Goal: Task Accomplishment & Management: Manage account settings

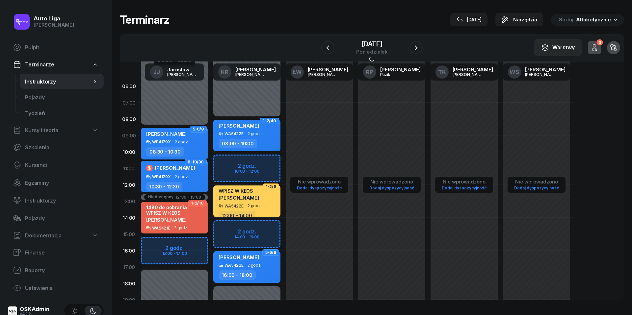
click at [420, 45] on icon "button" at bounding box center [416, 48] width 8 height 8
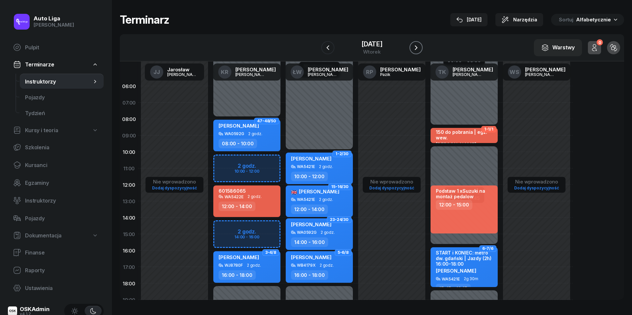
click at [420, 49] on icon "button" at bounding box center [416, 48] width 8 height 8
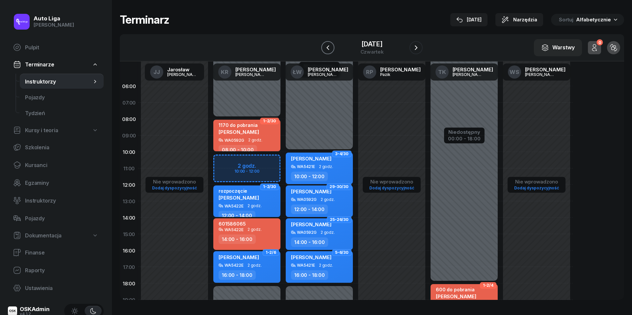
click at [324, 46] on icon "button" at bounding box center [328, 48] width 8 height 8
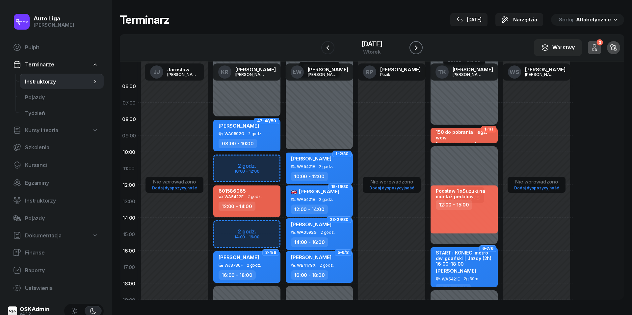
click at [420, 49] on icon "button" at bounding box center [416, 48] width 8 height 8
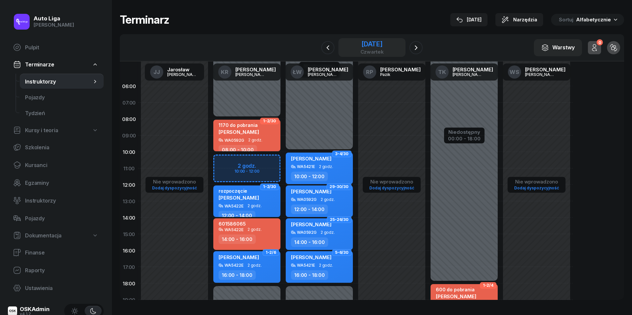
click at [378, 43] on div "[DATE]" at bounding box center [371, 44] width 23 height 7
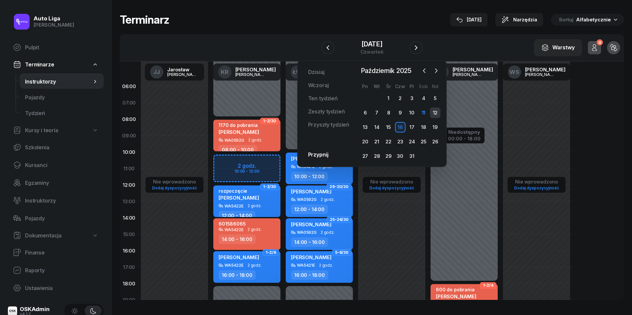
click at [433, 110] on div "12" at bounding box center [435, 113] width 11 height 11
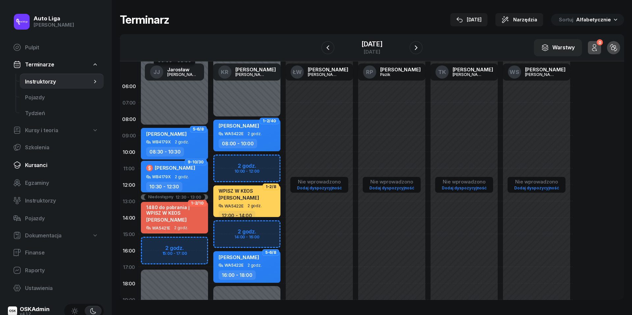
click at [41, 162] on span "Kursanci" at bounding box center [61, 165] width 73 height 6
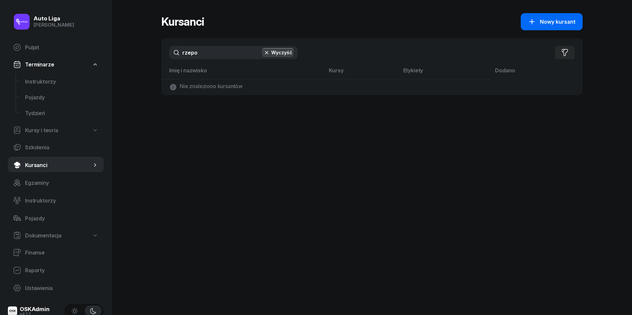
click at [550, 19] on span "Nowy kursant" at bounding box center [558, 22] width 36 height 6
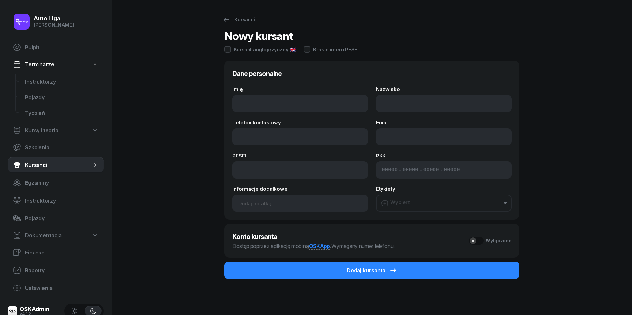
click at [136, 1] on div "Auto Liga [PERSON_NAME] Pulpit Terminarze Instruktorzy Pojazdy Tydzień Kursy i …" at bounding box center [316, 158] width 632 height 316
type input "Weronika"
type input "Jaworska"
click at [249, 173] on input at bounding box center [300, 170] width 136 height 17
paste input "07211010367"
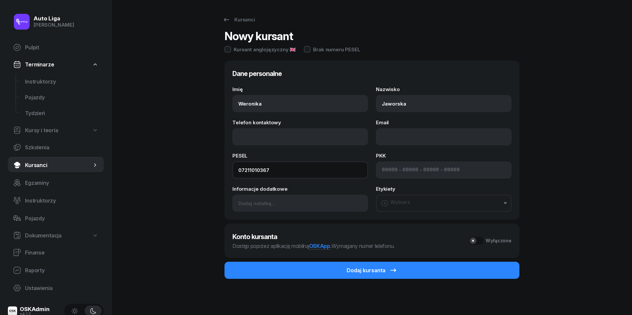
type input "07211010367"
click at [391, 167] on input at bounding box center [390, 170] width 16 height 6
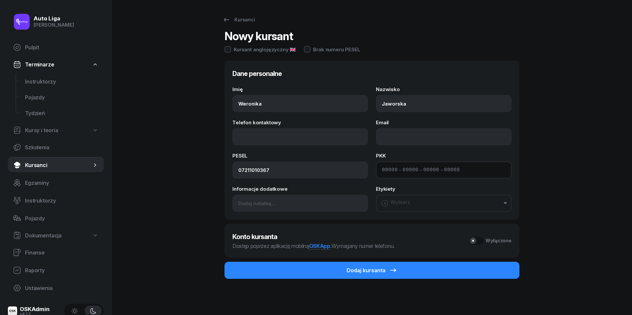
paste input "32510"
type input "32510"
type input "43048"
type input "57070"
type input "92122"
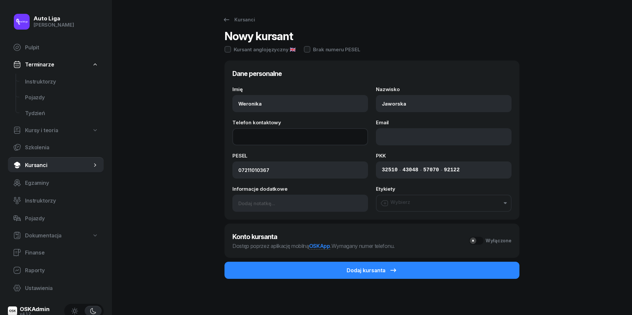
paste input "502349469"
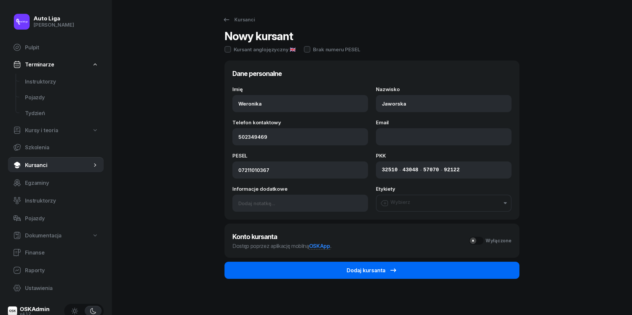
type input "502 349 469"
click at [399, 269] on button "Dodaj kursanta" at bounding box center [371, 270] width 295 height 17
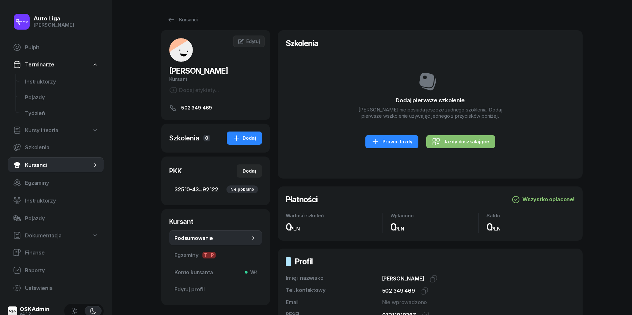
click at [198, 191] on span "32510-43...92122 Nie pobrano" at bounding box center [215, 190] width 82 height 6
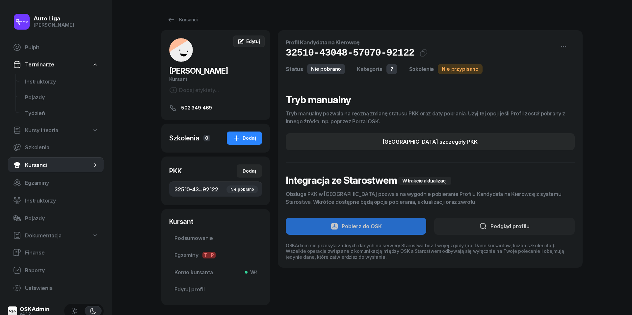
click at [245, 40] on div "Edytuj" at bounding box center [249, 41] width 22 height 7
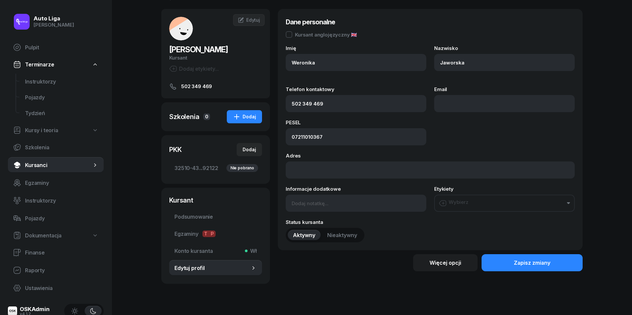
scroll to position [23, 0]
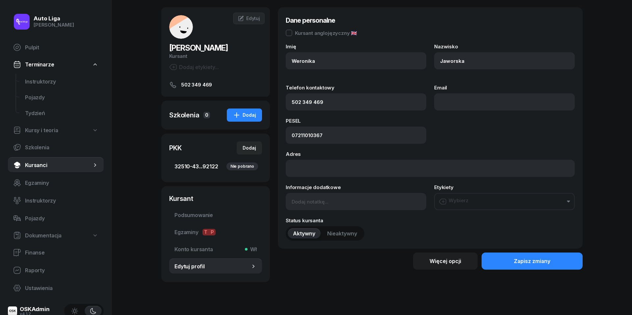
click at [203, 165] on span "32510-43...92122 Nie pobrano" at bounding box center [215, 167] width 82 height 6
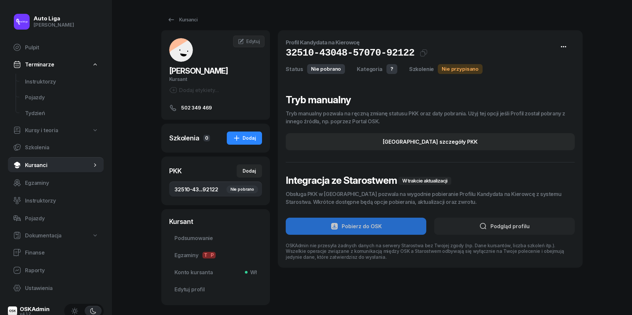
click at [561, 46] on icon "button" at bounding box center [563, 46] width 5 height 1
click at [206, 72] on span "[PERSON_NAME]" at bounding box center [198, 71] width 59 height 10
click at [254, 38] on span "Edytuj" at bounding box center [253, 41] width 14 height 6
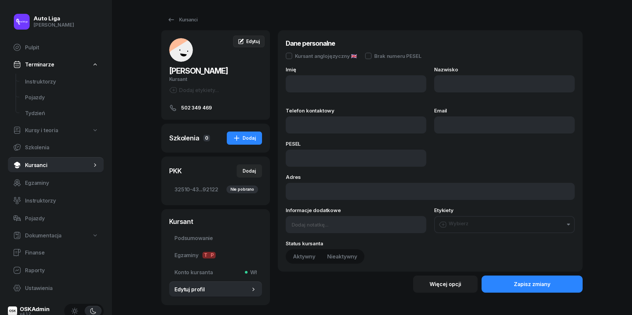
type input "Weronika"
type input "Jaworska"
type input "502349469"
type input "07211010367"
type input "502 349 469"
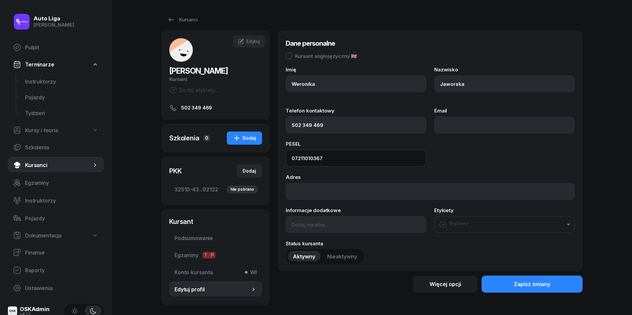
click at [361, 156] on input "07211010367" at bounding box center [356, 158] width 140 height 17
click at [441, 153] on div "PESEL 07211010367" at bounding box center [430, 153] width 289 height 25
click at [176, 14] on link "Kursanci" at bounding box center [182, 19] width 42 height 13
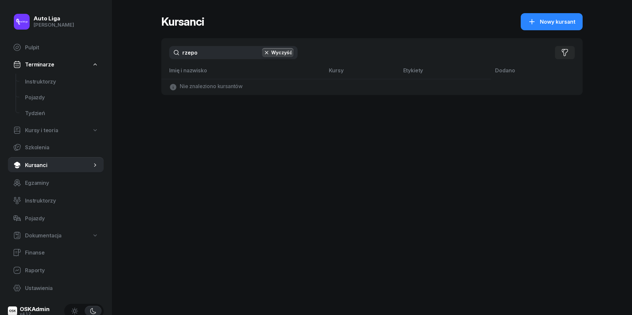
click at [219, 50] on input "rzepo" at bounding box center [233, 52] width 128 height 13
type input "jawor"
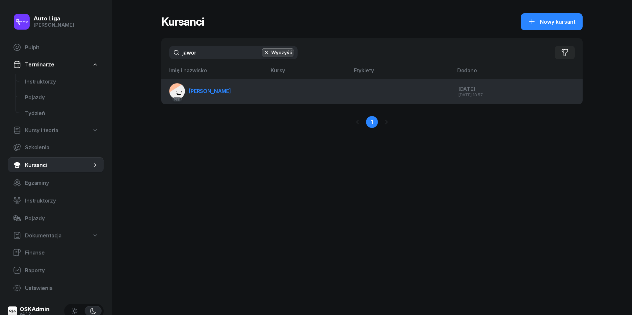
drag, startPoint x: 219, startPoint y: 50, endPoint x: 214, endPoint y: 94, distance: 43.7
click at [214, 94] on span "[PERSON_NAME]" at bounding box center [210, 91] width 42 height 7
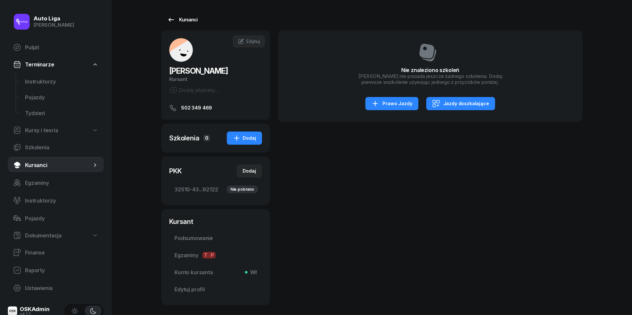
click at [171, 22] on icon at bounding box center [171, 20] width 8 height 8
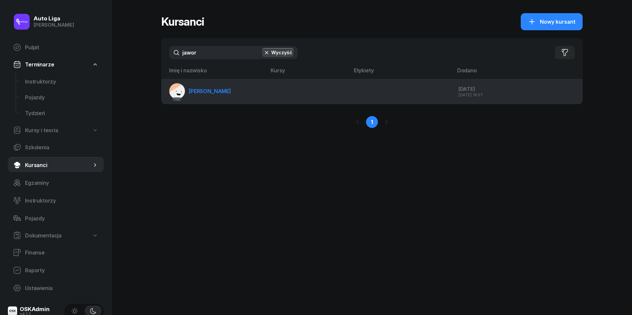
click at [214, 95] on link "PKK [PERSON_NAME][GEOGRAPHIC_DATA]" at bounding box center [200, 91] width 62 height 16
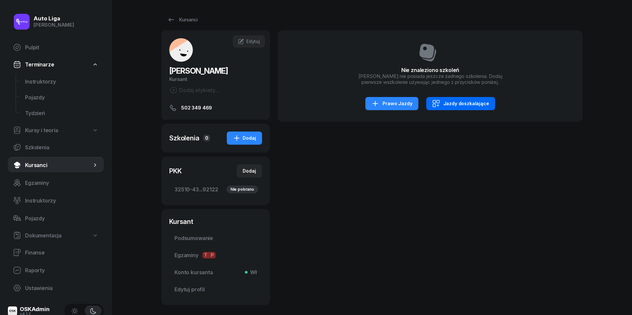
click at [451, 105] on div "Jazdy doszkalające" at bounding box center [460, 104] width 57 height 8
select select "B"
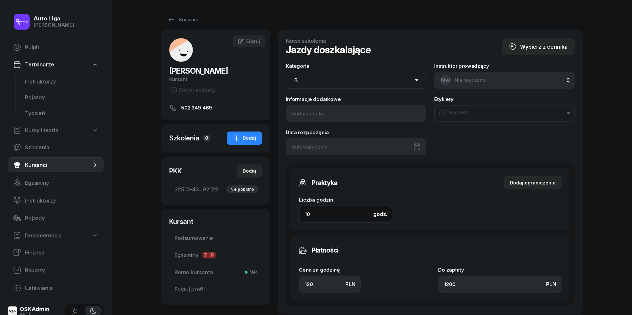
click at [322, 216] on input "10" at bounding box center [345, 214] width 93 height 17
type input "1"
type input "120"
type input "4"
type input "480"
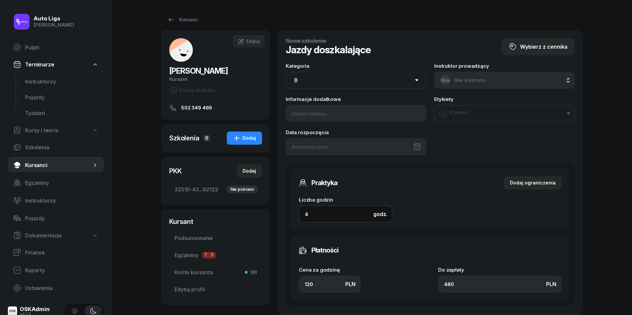
type input "4"
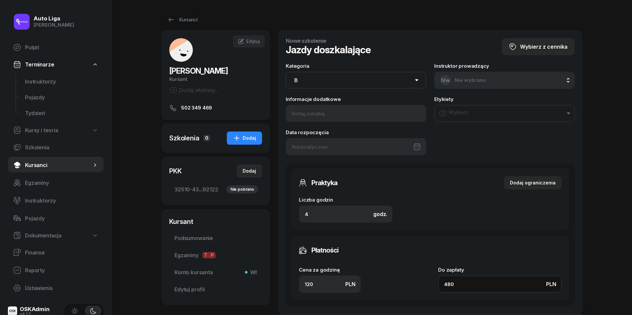
click at [461, 285] on input "480" at bounding box center [499, 284] width 123 height 17
type input "1.50"
type input "6"
type input "15"
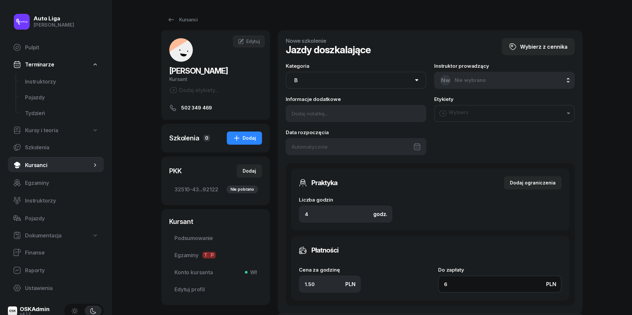
type input "60"
type input "150"
type input "600"
click at [406, 149] on div at bounding box center [356, 146] width 140 height 17
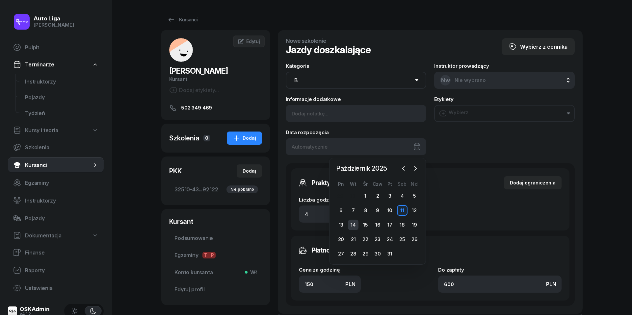
click at [352, 225] on div "14" at bounding box center [353, 225] width 11 height 11
type input "[DATE]"
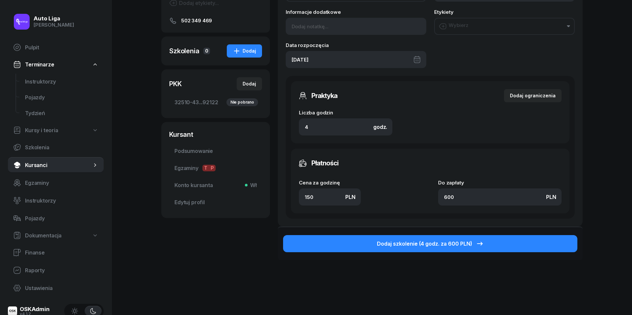
scroll to position [105, 0]
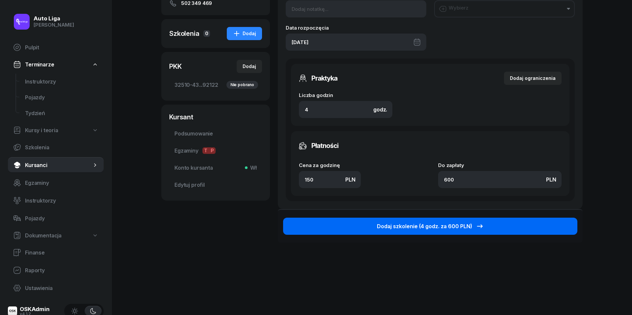
click at [454, 224] on div "Dodaj szkolenie (4 godz. za 600 PLN)" at bounding box center [430, 226] width 107 height 8
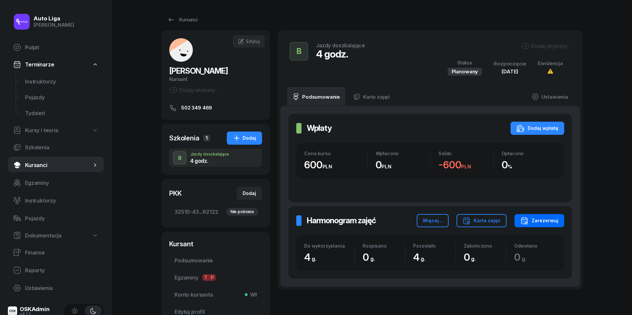
click at [544, 220] on div "Zarezerwuj" at bounding box center [539, 221] width 38 height 8
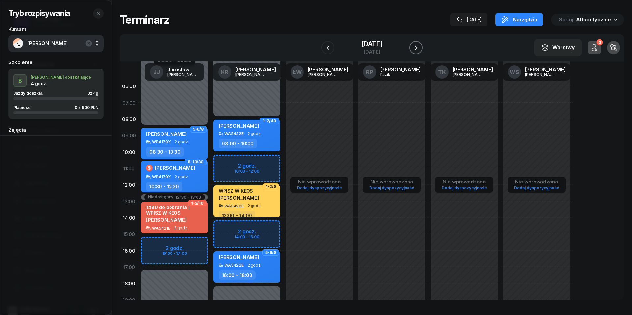
click at [420, 45] on icon "button" at bounding box center [416, 48] width 8 height 8
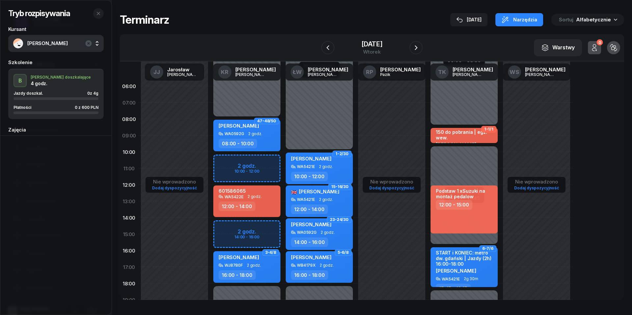
click at [268, 200] on div "601586065 WA5422E 2 godz. 12:00 - 14:00" at bounding box center [246, 202] width 67 height 32
select select "12"
select select "14"
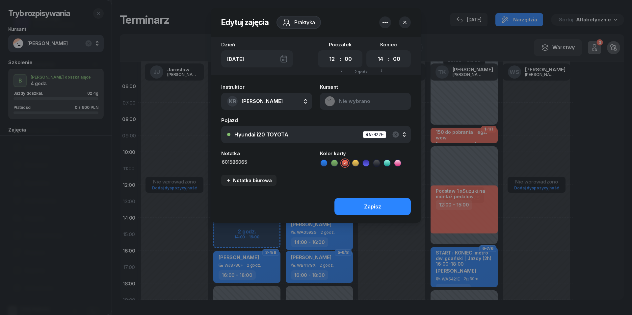
click at [385, 19] on icon "button" at bounding box center [385, 22] width 8 height 8
click at [381, 37] on link "Usuń" at bounding box center [382, 43] width 86 height 16
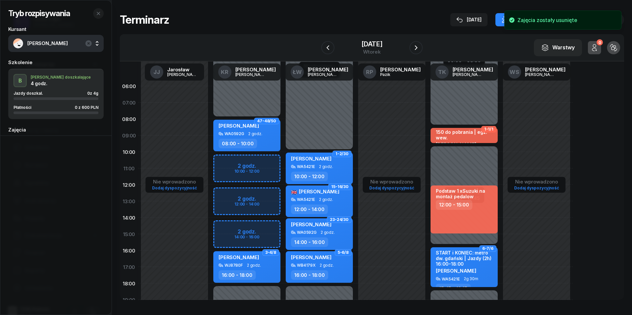
click at [218, 200] on div "Niedostępny 00:00 - 08:00 Niedostępny 18:00 - 23:59 47-48/50 [PERSON_NAME] WA05…" at bounding box center [247, 234] width 72 height 313
select select "12"
select select "14"
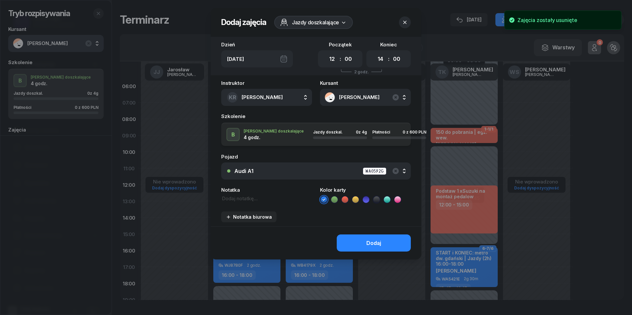
click at [297, 176] on button "Audi A1 WA0592G" at bounding box center [315, 171] width 189 height 17
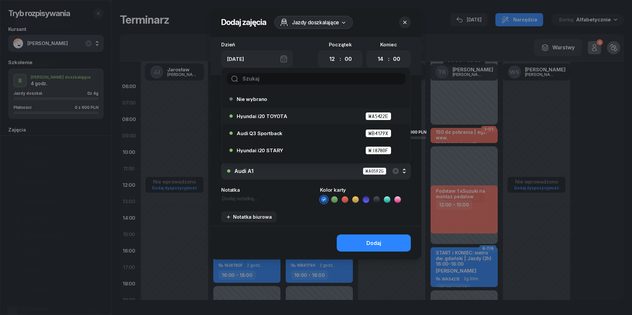
click at [273, 117] on span "Hyundai i20 TOYOTA" at bounding box center [262, 116] width 51 height 5
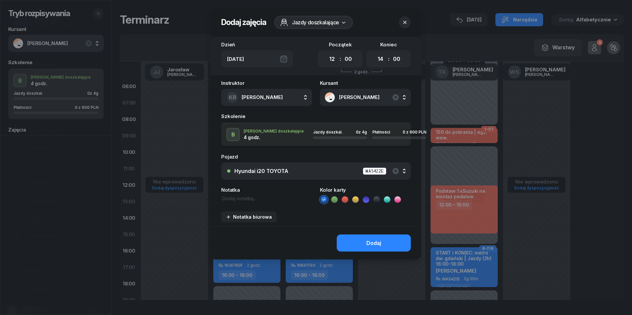
click at [244, 198] on textarea at bounding box center [266, 198] width 91 height 7
type textarea "600 do pobrania"
click at [346, 201] on icon at bounding box center [344, 199] width 7 height 7
click at [356, 239] on button "Dodaj" at bounding box center [374, 243] width 74 height 17
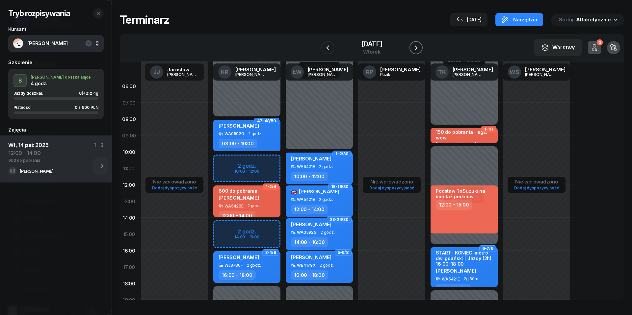
click at [420, 48] on icon "button" at bounding box center [416, 48] width 8 height 8
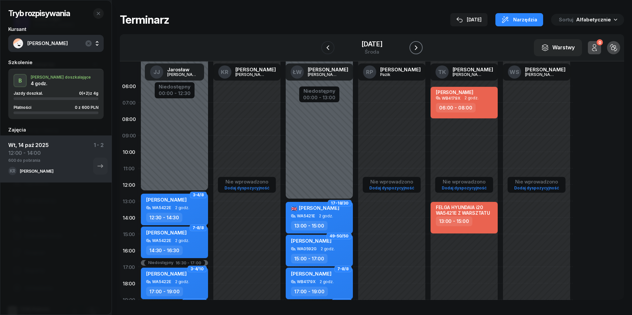
click at [420, 48] on icon "button" at bounding box center [416, 48] width 8 height 8
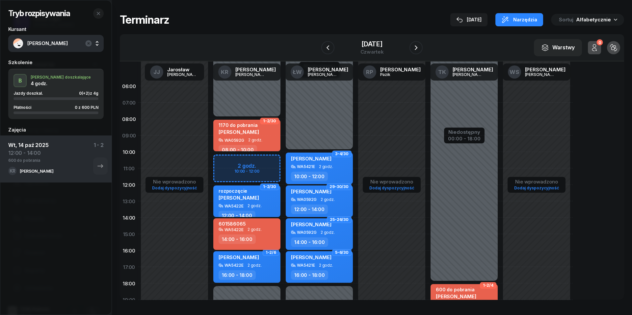
click at [255, 231] on span "2 godz." at bounding box center [254, 229] width 14 height 5
select select "14"
select select "16"
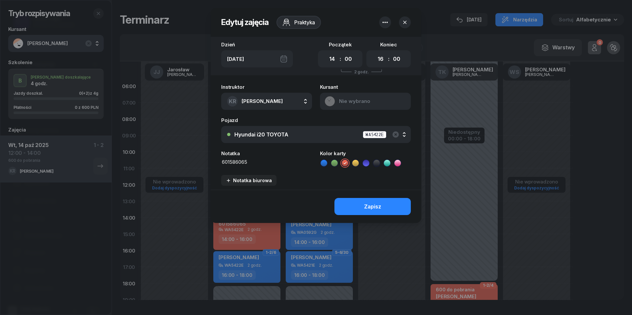
click at [386, 16] on button "button" at bounding box center [385, 22] width 12 height 12
click at [386, 44] on link "Usuń" at bounding box center [382, 43] width 86 height 16
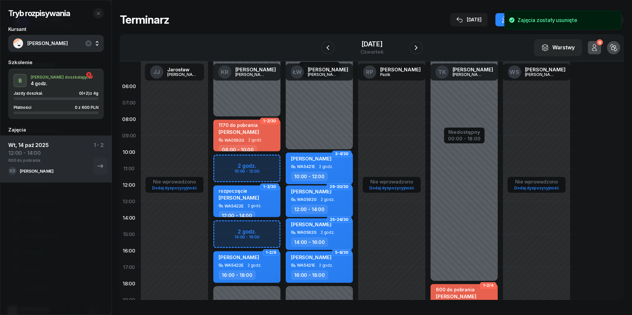
click at [226, 231] on div "Niedostępny 00:00 - 08:00 Niedostępny 18:00 - 23:59 1-2/30 1170 do pobrania [PE…" at bounding box center [247, 234] width 72 height 313
select select "14"
select select "16"
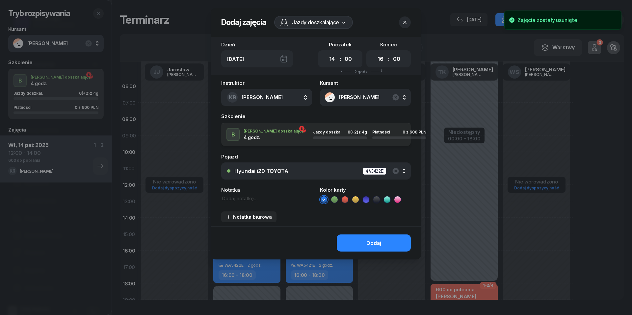
click at [245, 197] on textarea at bounding box center [266, 198] width 91 height 7
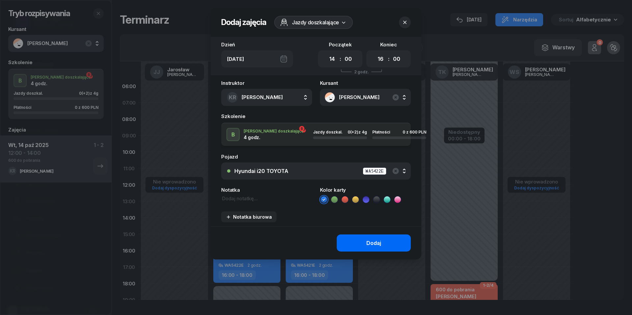
click at [368, 242] on div "Dodaj" at bounding box center [373, 243] width 15 height 6
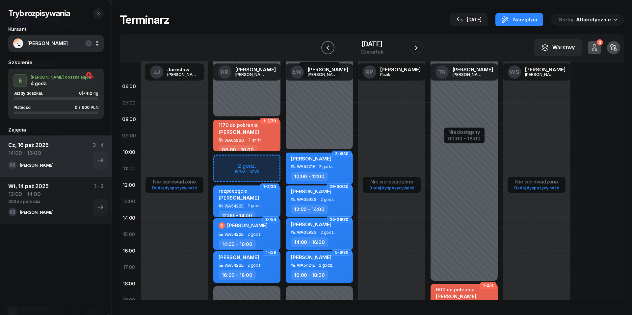
click at [324, 45] on icon "button" at bounding box center [328, 48] width 8 height 8
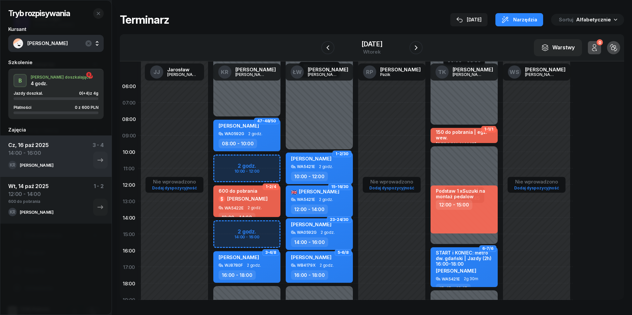
click at [249, 197] on span "[PERSON_NAME]" at bounding box center [247, 199] width 40 height 6
select select "12"
select select "14"
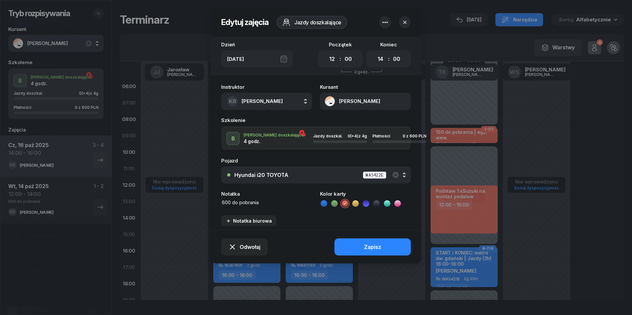
click at [277, 199] on textarea "600 do pobrania" at bounding box center [266, 202] width 91 height 7
type textarea "600 do pobrania | WPISZ W KEOS"
click at [364, 246] on button "Zapisz" at bounding box center [372, 247] width 76 height 17
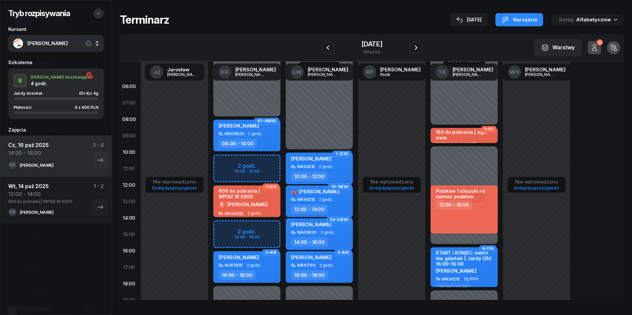
click at [100, 12] on icon "button" at bounding box center [98, 13] width 5 height 5
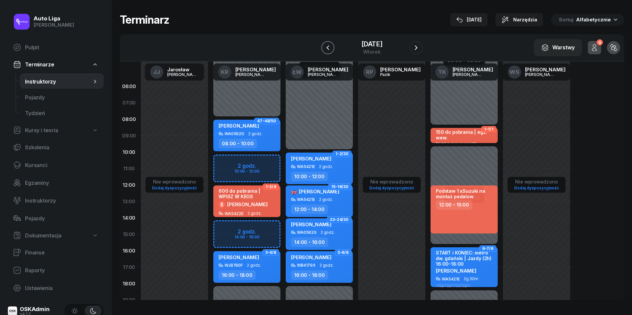
click at [324, 47] on button "button" at bounding box center [327, 47] width 13 height 13
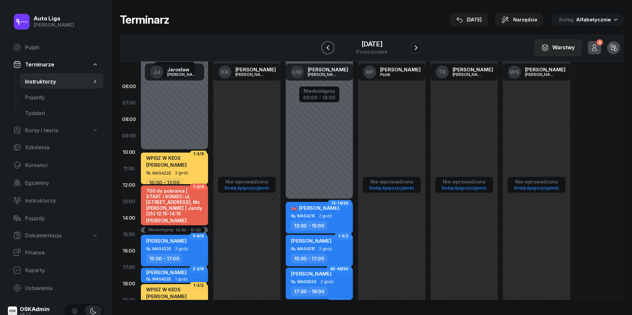
click at [324, 47] on button "button" at bounding box center [327, 47] width 13 height 13
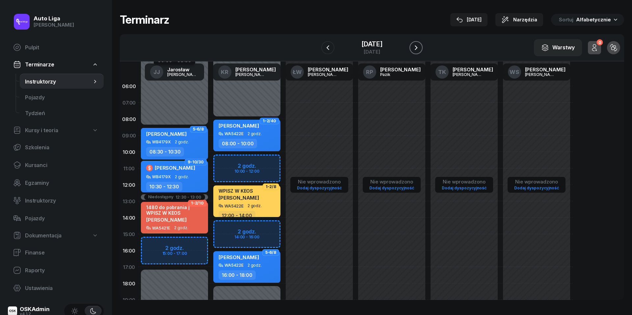
click at [420, 50] on icon "button" at bounding box center [416, 48] width 8 height 8
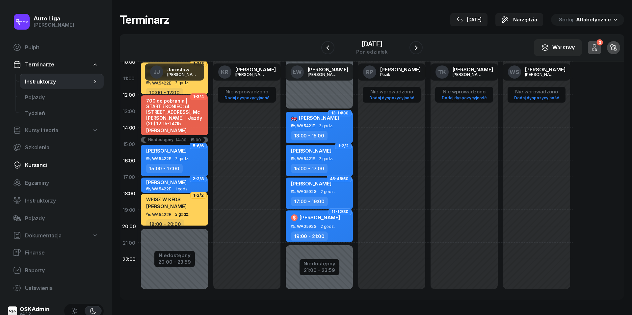
click at [39, 162] on span "Kursanci" at bounding box center [61, 165] width 73 height 6
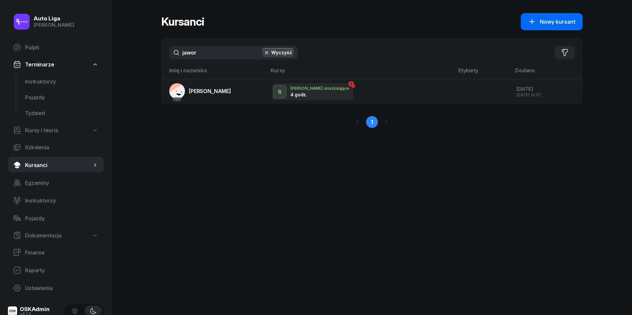
click at [557, 21] on span "Nowy kursant" at bounding box center [558, 22] width 36 height 6
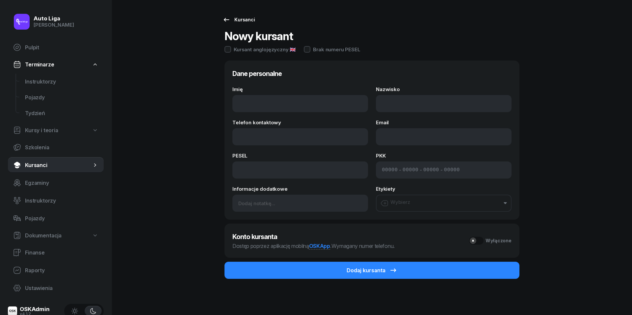
click at [225, 24] on link "Kursanci" at bounding box center [238, 19] width 44 height 13
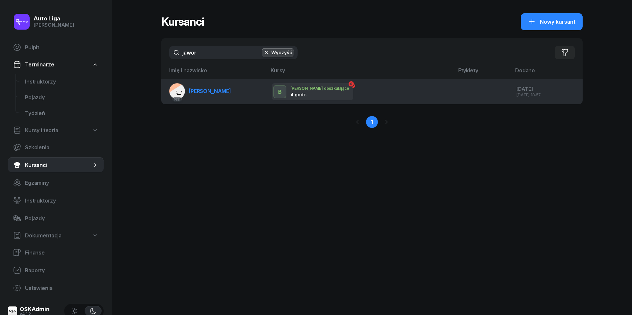
click at [207, 92] on span "[PERSON_NAME]" at bounding box center [210, 91] width 42 height 7
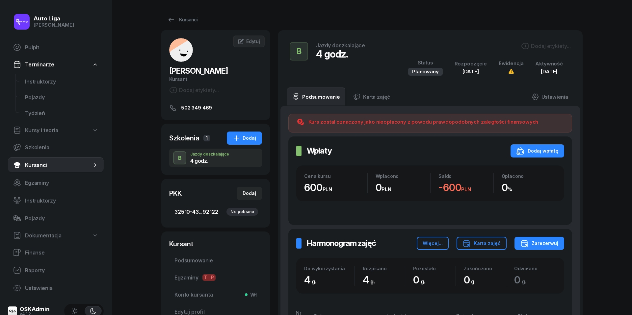
click at [244, 211] on div "Nie pobrano" at bounding box center [242, 212] width 32 height 8
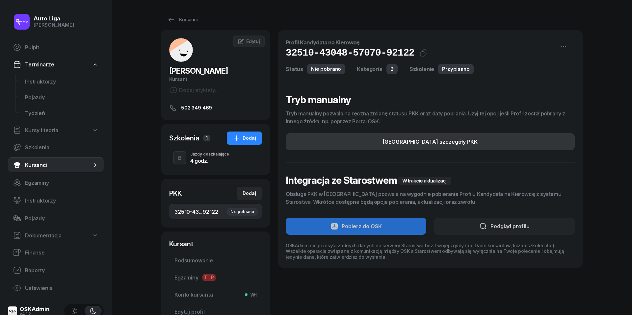
click at [420, 141] on div "[GEOGRAPHIC_DATA] szczegóły PKK" at bounding box center [430, 142] width 95 height 6
select select "B"
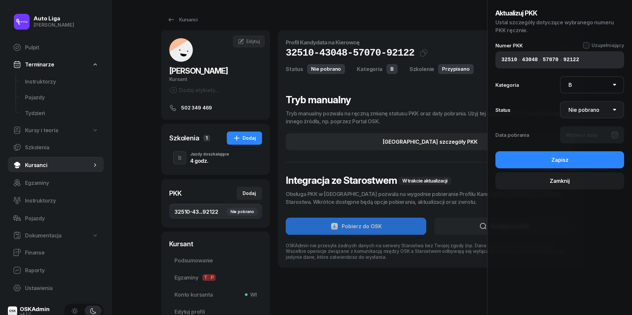
select select "Get"
click at [585, 135] on div at bounding box center [592, 134] width 64 height 17
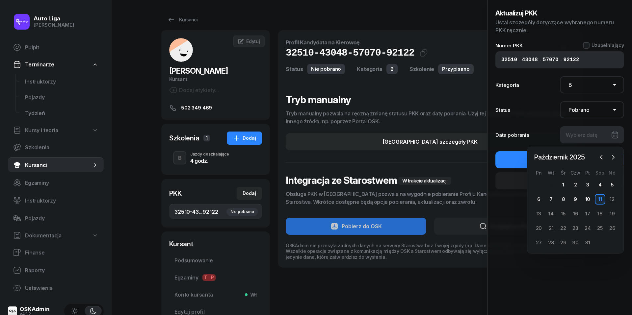
click at [604, 198] on div "11" at bounding box center [599, 199] width 11 height 11
type input "[DATE]"
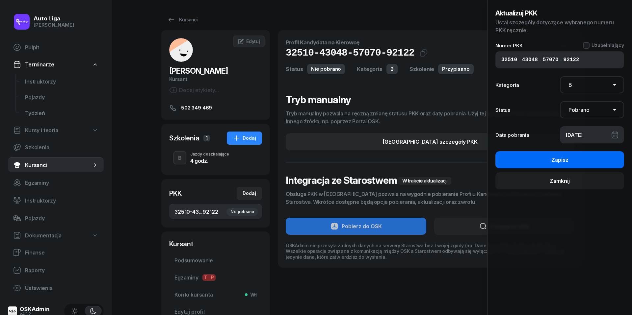
click at [576, 159] on button "Zapisz" at bounding box center [559, 159] width 129 height 17
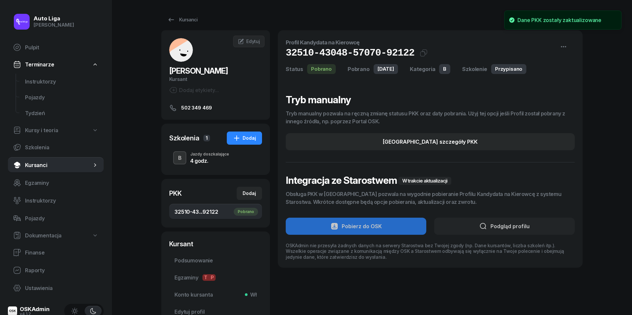
click at [181, 158] on div "B" at bounding box center [179, 158] width 9 height 9
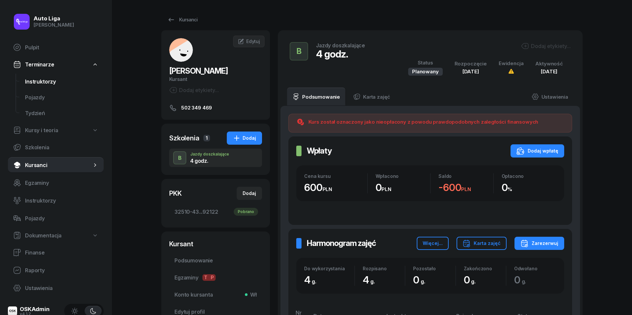
click at [43, 79] on span "Instruktorzy" at bounding box center [61, 82] width 73 height 6
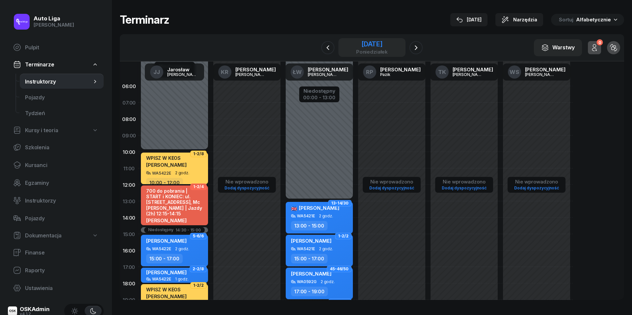
click at [378, 41] on div "[DATE]" at bounding box center [372, 44] width 32 height 7
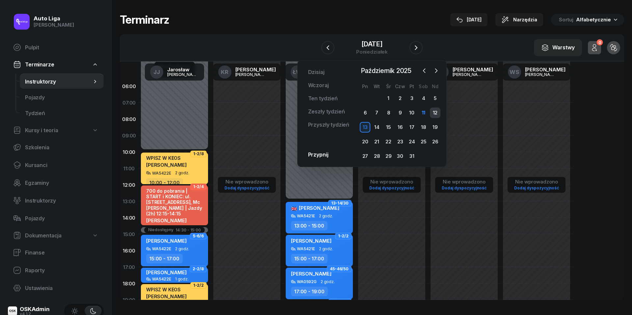
click at [435, 113] on div "12" at bounding box center [435, 113] width 11 height 11
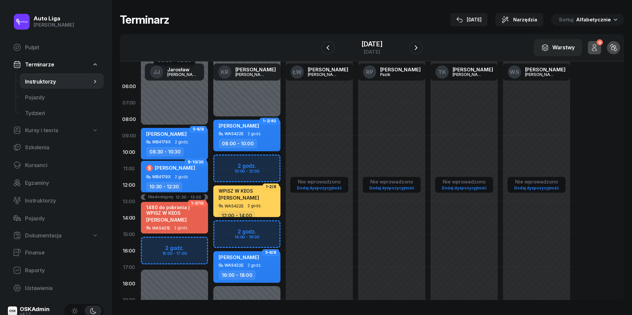
click at [261, 131] on div "[PERSON_NAME]" at bounding box center [247, 126] width 58 height 9
select select "08"
select select "10"
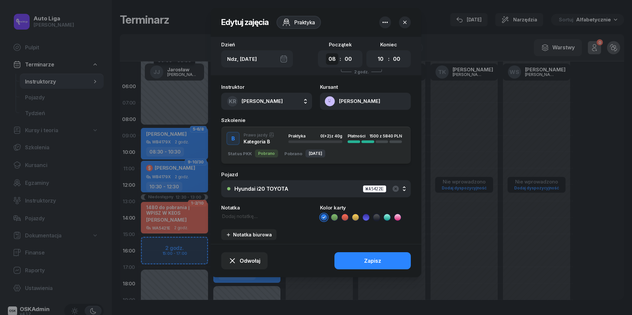
select select "10"
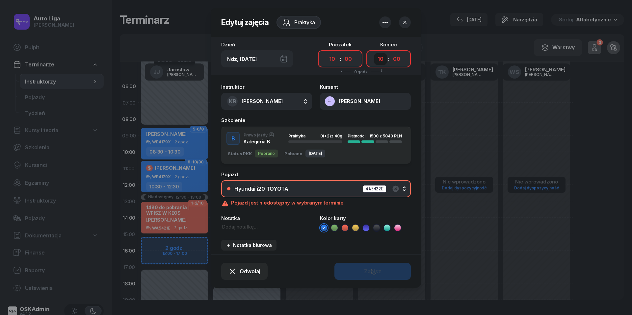
select select "12"
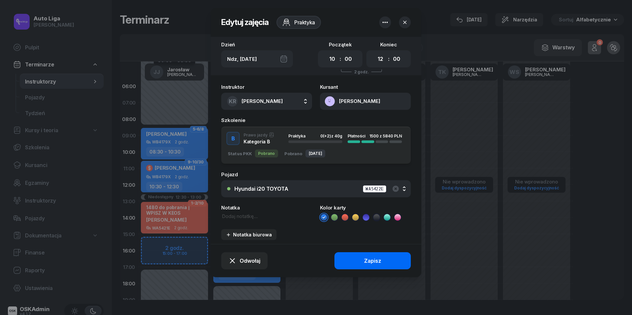
click at [372, 261] on div "Zapisz" at bounding box center [372, 261] width 17 height 6
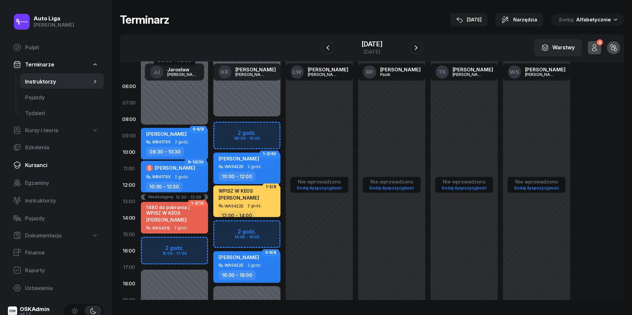
click at [35, 170] on link "Kursanci" at bounding box center [56, 165] width 96 height 16
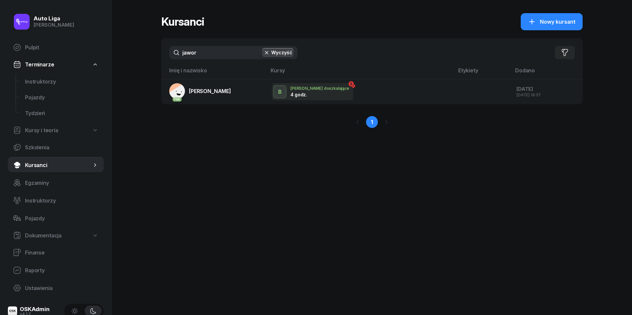
click at [203, 51] on input "jawor" at bounding box center [233, 52] width 128 height 13
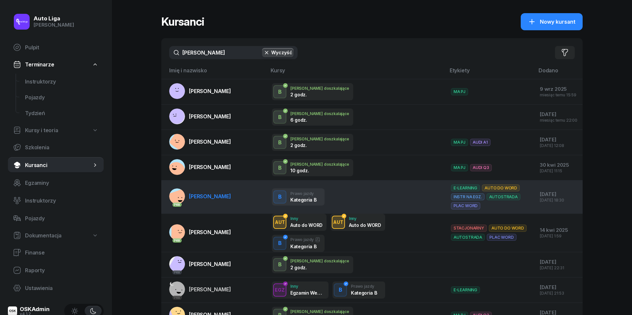
type input "[PERSON_NAME]"
click at [227, 200] on link "PKK [PERSON_NAME]" at bounding box center [200, 197] width 62 height 16
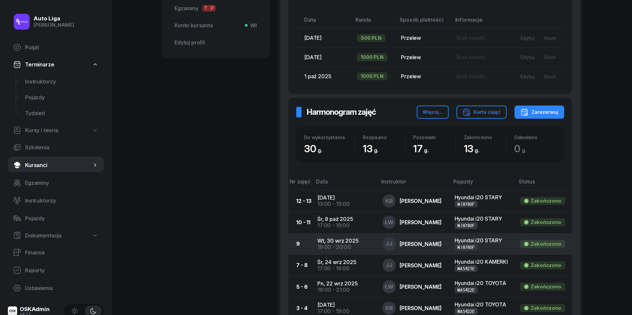
scroll to position [270, 0]
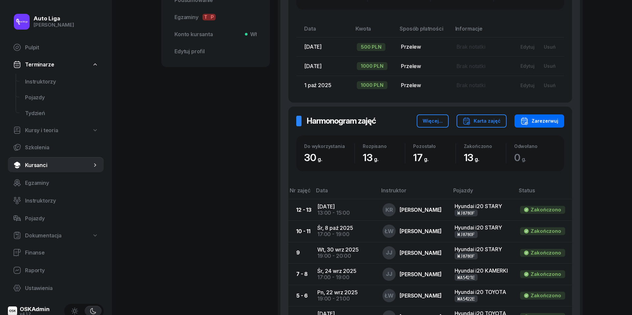
click at [550, 119] on div "Zarezerwuj" at bounding box center [539, 121] width 38 height 8
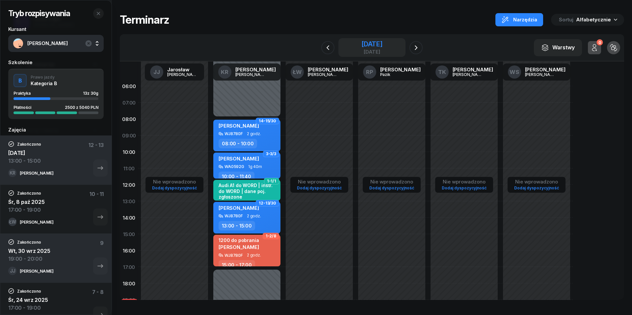
click at [374, 44] on div "[DATE]" at bounding box center [371, 44] width 21 height 7
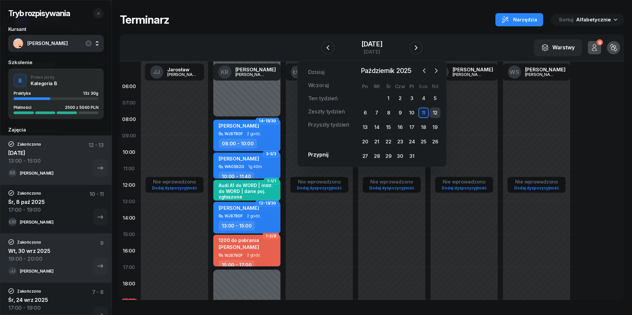
click at [435, 112] on div "12" at bounding box center [435, 113] width 11 height 11
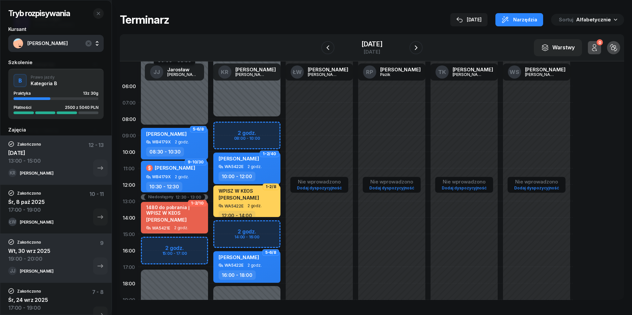
click at [225, 129] on div "Niedostępny 00:00 - 08:00 Niedostępny 18:00 - 23:59 2 godz. 08:00 - 10:00 2 god…" at bounding box center [247, 234] width 72 height 313
select select "08"
select select "10"
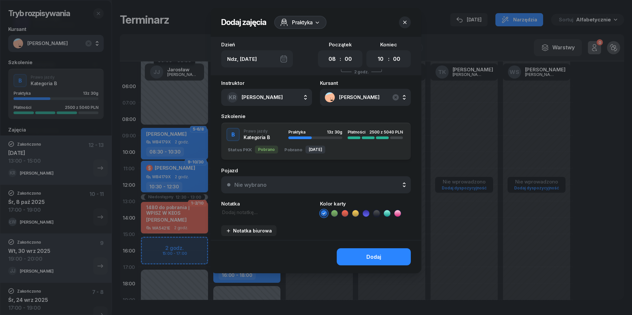
click at [299, 180] on button "Nie wybrano" at bounding box center [315, 184] width 189 height 17
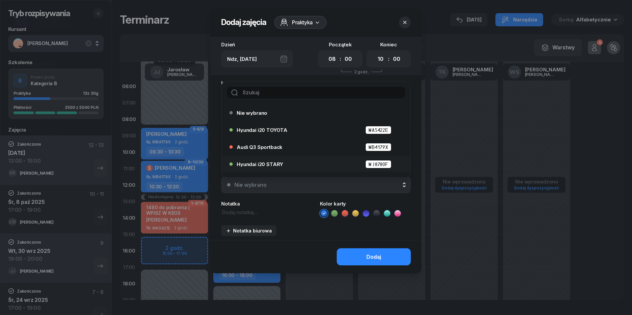
click at [278, 165] on span "Hyundai i20 STARY" at bounding box center [260, 164] width 46 height 5
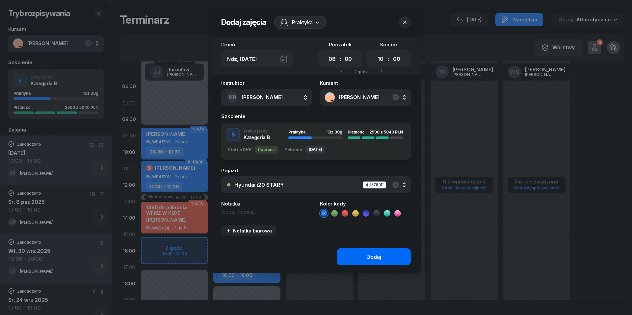
click at [361, 265] on button "Dodaj" at bounding box center [374, 256] width 74 height 17
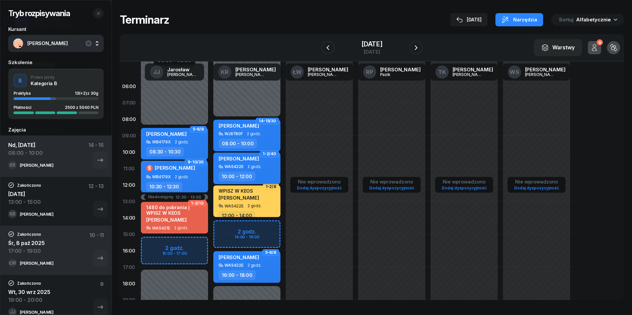
click at [251, 165] on span "2 godz." at bounding box center [254, 166] width 14 height 5
select select "10"
select select "12"
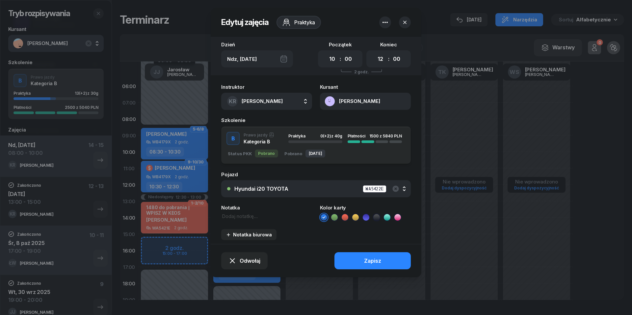
click at [265, 188] on div "Hyundai i20 TOYOTA" at bounding box center [261, 189] width 54 height 6
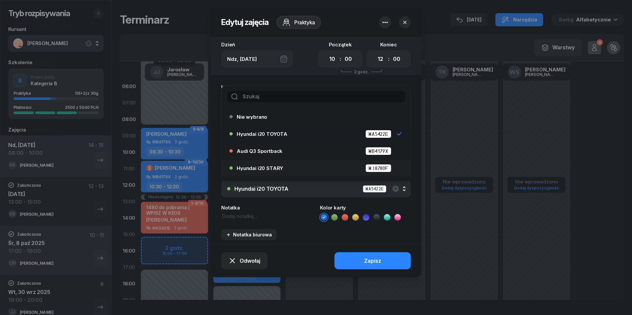
click at [256, 167] on span "Hyundai i20 STARY" at bounding box center [260, 168] width 46 height 5
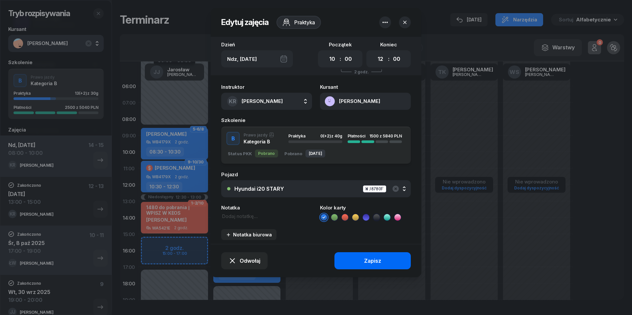
click at [357, 263] on button "Zapisz" at bounding box center [372, 260] width 76 height 17
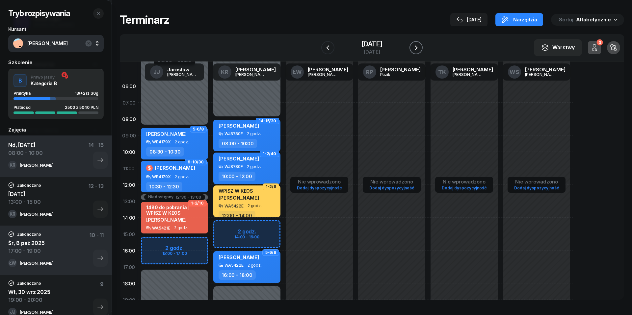
click at [420, 48] on icon "button" at bounding box center [416, 48] width 8 height 8
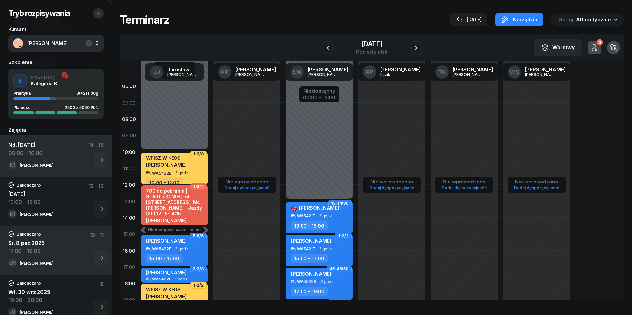
click at [99, 14] on icon "button" at bounding box center [98, 13] width 3 height 3
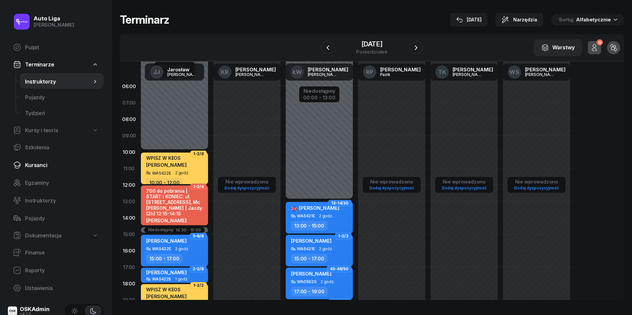
click at [39, 166] on span "Kursanci" at bounding box center [61, 165] width 73 height 6
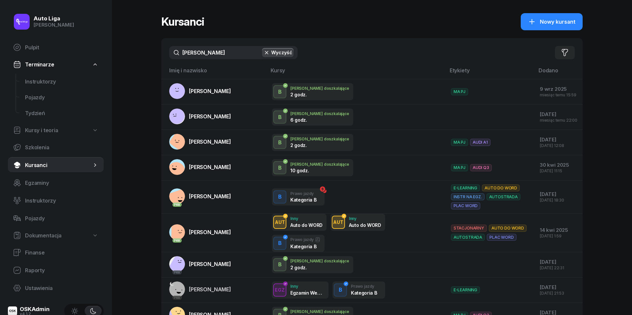
click at [218, 49] on input "[PERSON_NAME]" at bounding box center [233, 52] width 128 height 13
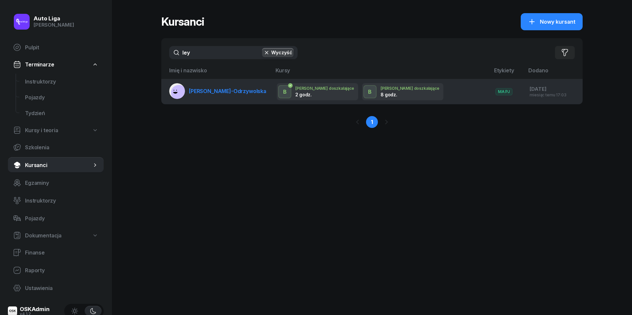
type input "ley"
click at [217, 89] on span "[PERSON_NAME]-Odrzywolska" at bounding box center [227, 91] width 77 height 7
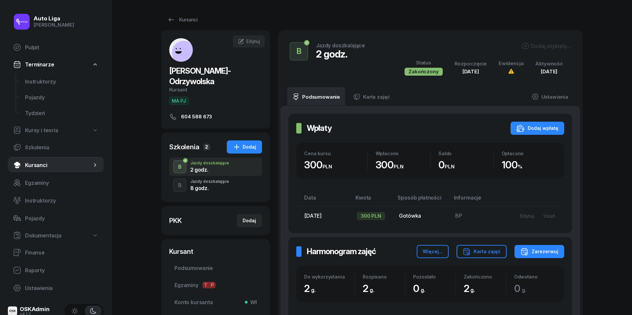
click at [210, 186] on div "8 godz." at bounding box center [209, 188] width 39 height 5
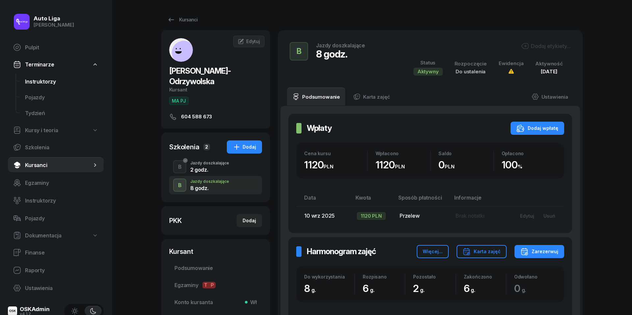
click at [34, 79] on span "Instruktorzy" at bounding box center [61, 82] width 73 height 6
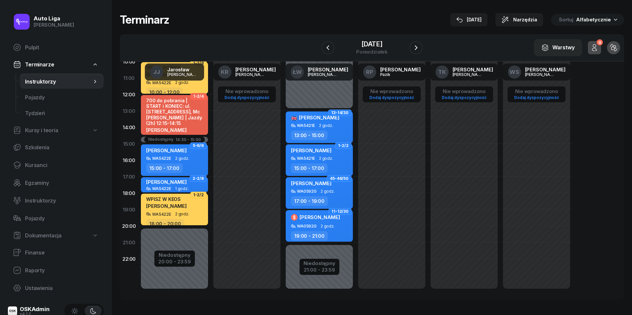
scroll to position [90, 0]
click at [420, 49] on icon "button" at bounding box center [416, 48] width 8 height 8
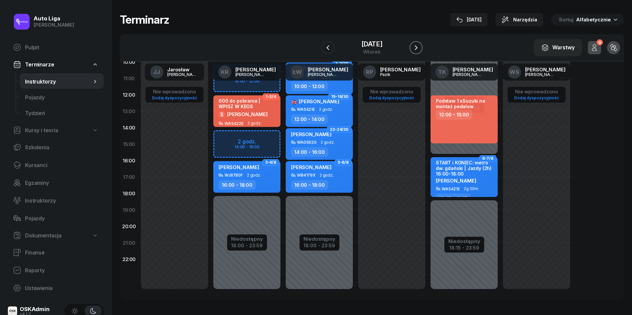
click at [420, 49] on icon "button" at bounding box center [416, 48] width 8 height 8
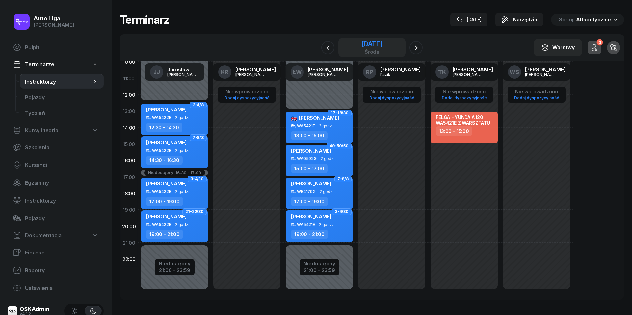
click at [377, 49] on div "środa" at bounding box center [371, 51] width 21 height 5
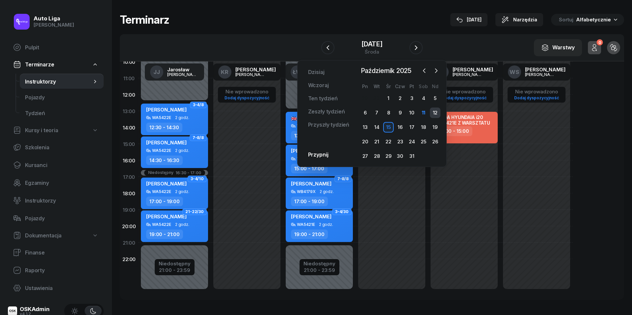
click at [433, 111] on div "12" at bounding box center [435, 113] width 11 height 11
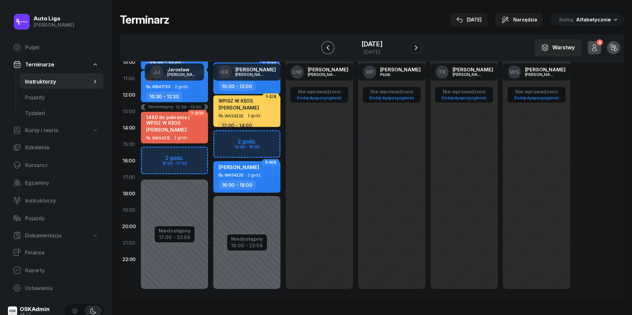
click at [324, 47] on icon "button" at bounding box center [328, 48] width 8 height 8
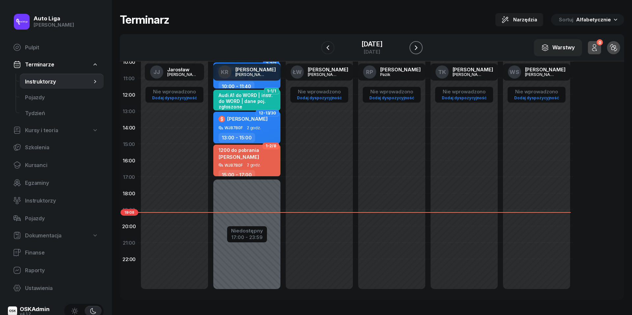
click at [420, 46] on icon "button" at bounding box center [416, 48] width 8 height 8
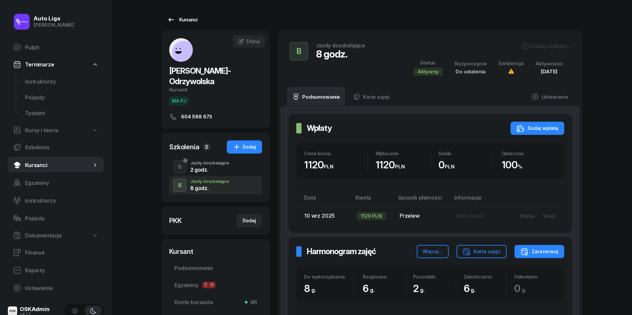
click at [171, 18] on icon at bounding box center [171, 20] width 8 height 8
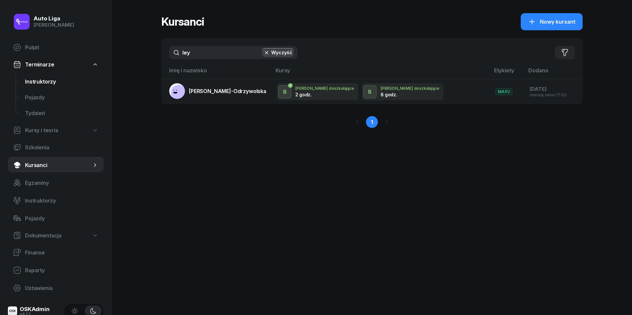
click at [36, 81] on span "Instruktorzy" at bounding box center [61, 82] width 73 height 6
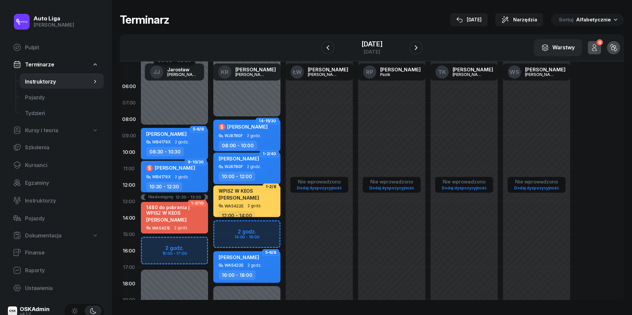
click at [153, 246] on div "Niedostępny 00:00 - 08:30 Niedostępny 17:00 - 23:59 Niedostępny 12:30 - 13:00 2…" at bounding box center [174, 234] width 72 height 313
select select "15"
select select "17"
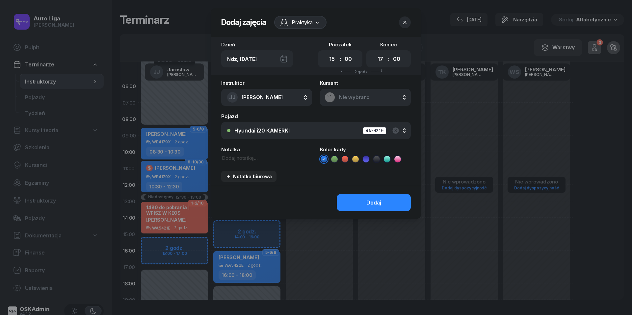
click at [352, 101] on div "Nie wybrano" at bounding box center [365, 97] width 82 height 11
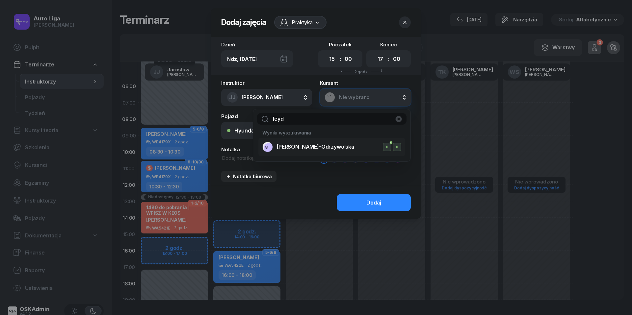
type input "leyd"
click at [284, 149] on span "[PERSON_NAME]-Odrzywolska" at bounding box center [315, 147] width 77 height 6
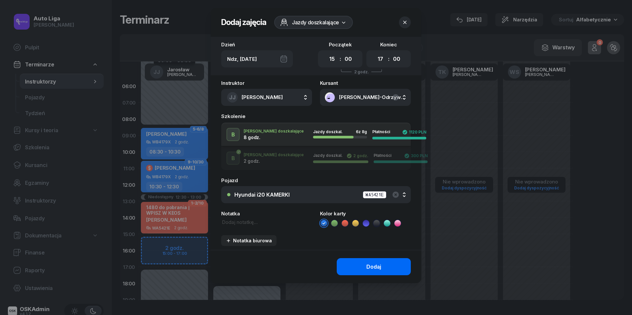
click at [368, 264] on div "Dodaj" at bounding box center [373, 267] width 15 height 6
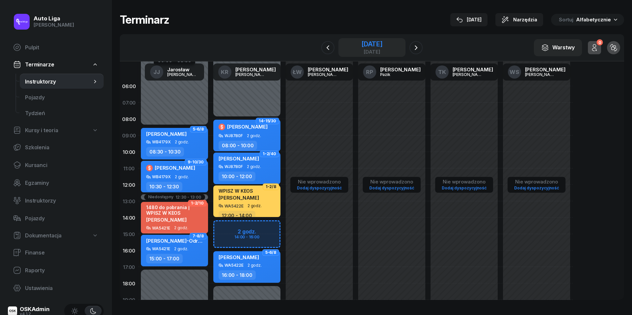
click at [382, 41] on div "[DATE]" at bounding box center [371, 44] width 21 height 7
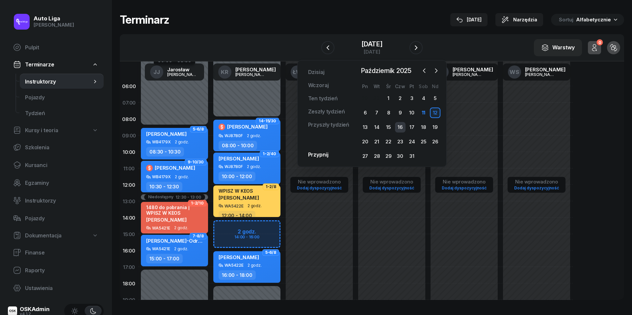
click at [403, 125] on div "16" at bounding box center [400, 127] width 11 height 11
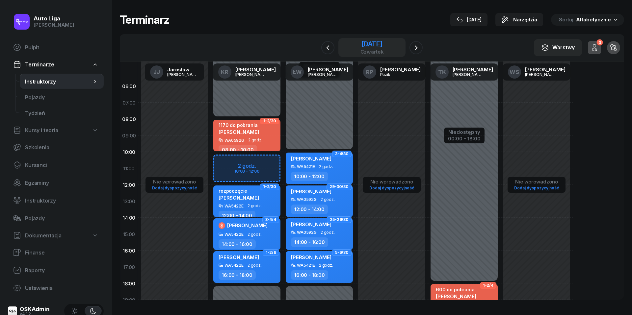
click at [363, 43] on div "[DATE]" at bounding box center [371, 44] width 23 height 7
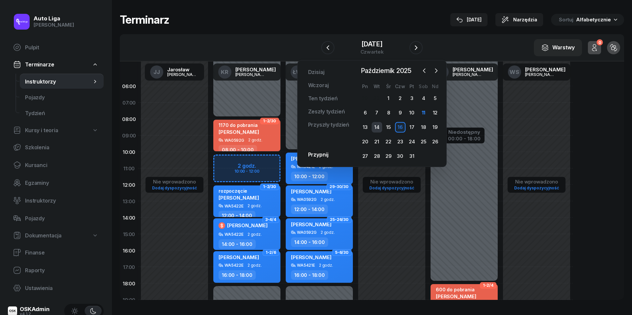
click at [377, 129] on div "14" at bounding box center [376, 127] width 11 height 11
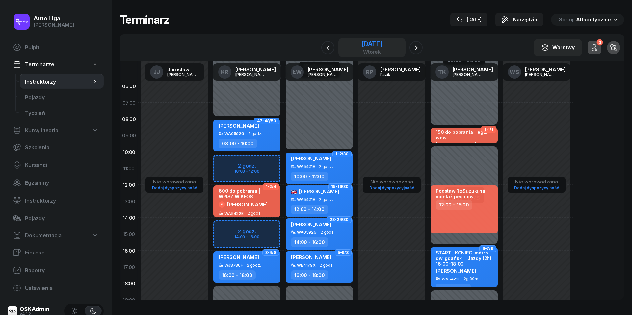
click at [373, 49] on div "wtorek" at bounding box center [371, 51] width 21 height 5
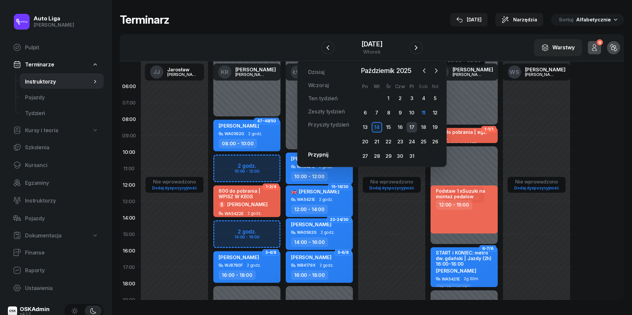
click at [412, 129] on div "17" at bounding box center [411, 127] width 11 height 11
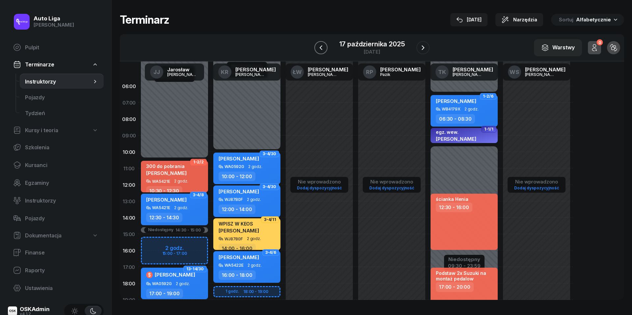
click at [321, 47] on icon "button" at bounding box center [321, 48] width 8 height 8
click at [324, 47] on icon "button" at bounding box center [328, 48] width 8 height 8
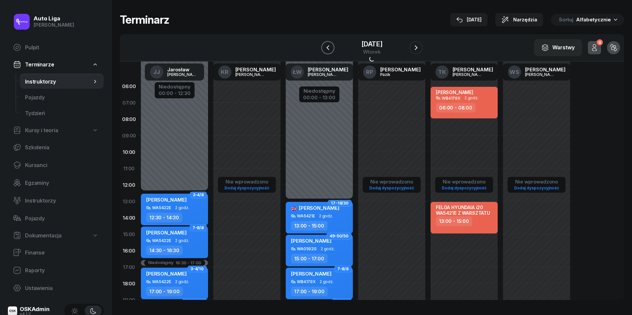
click at [324, 47] on icon "button" at bounding box center [328, 48] width 8 height 8
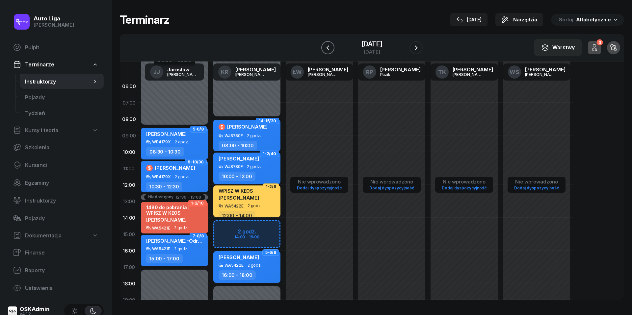
click at [324, 47] on icon "button" at bounding box center [328, 48] width 8 height 8
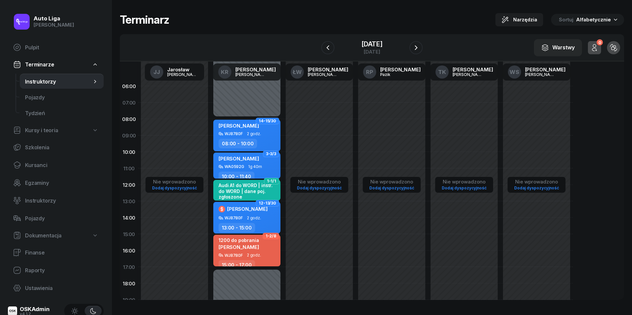
click at [245, 253] on div "WJ8780F 2 godz." at bounding box center [247, 255] width 58 height 5
select select "15"
select select "17"
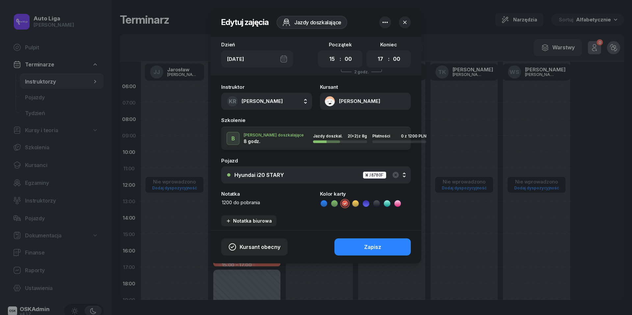
click at [329, 99] on button "[PERSON_NAME]" at bounding box center [365, 101] width 91 height 17
click at [338, 124] on div "Otwórz profil" at bounding box center [341, 123] width 32 height 6
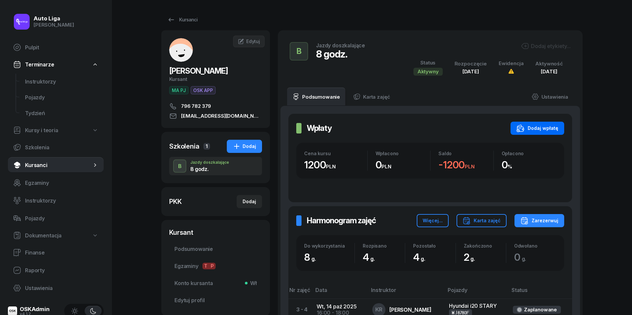
click at [539, 130] on div "Dodaj wpłatę" at bounding box center [537, 128] width 42 height 8
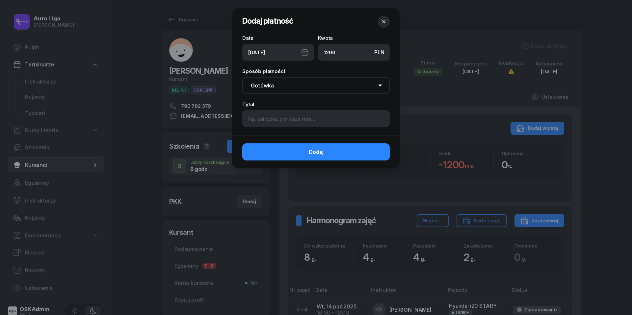
type input "1200"
click at [280, 124] on input at bounding box center [315, 118] width 147 height 17
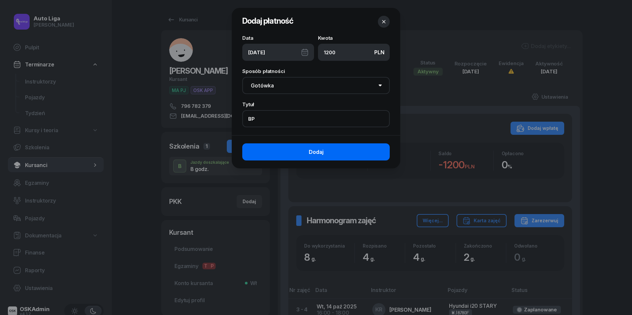
type input "BP"
click at [287, 157] on button "Dodaj" at bounding box center [315, 151] width 147 height 17
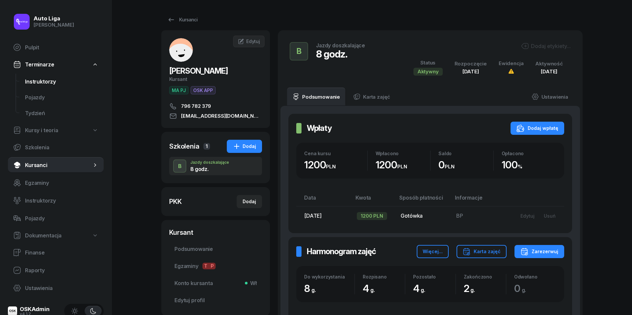
click at [42, 80] on span "Instruktorzy" at bounding box center [61, 82] width 73 height 6
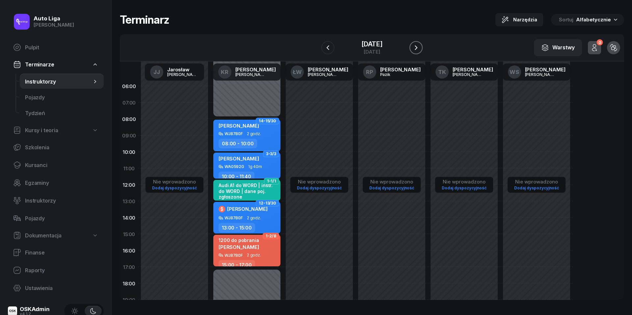
click at [420, 50] on icon "button" at bounding box center [416, 48] width 8 height 8
